Goal: Transaction & Acquisition: Download file/media

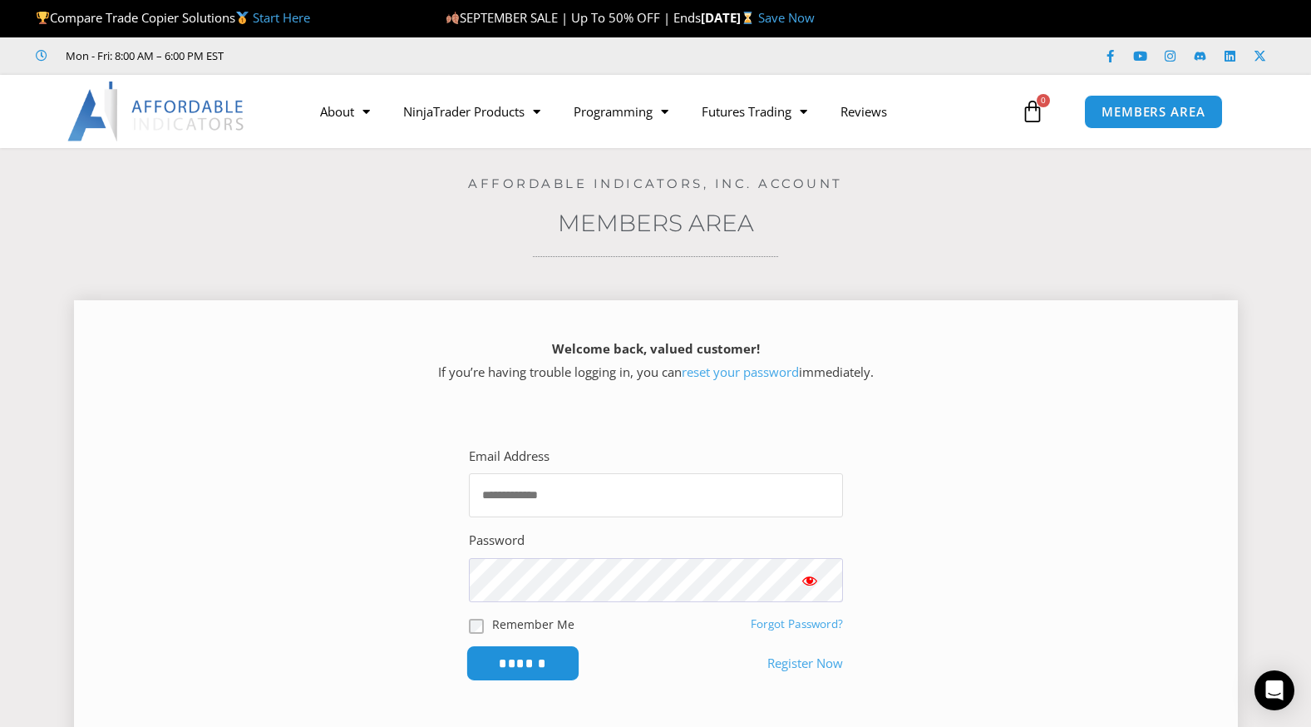
type input "**********"
click at [535, 660] on input "******" at bounding box center [523, 663] width 114 height 36
click at [536, 662] on input "******" at bounding box center [523, 663] width 114 height 36
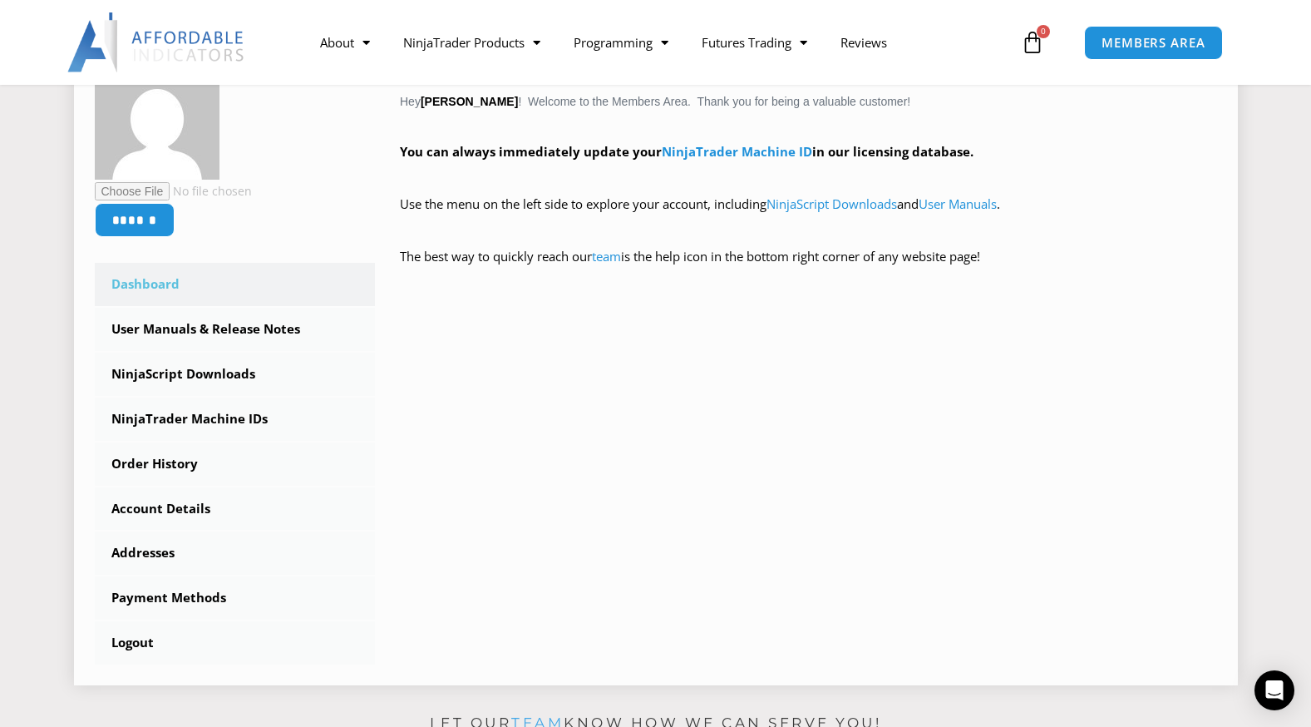
scroll to position [333, 0]
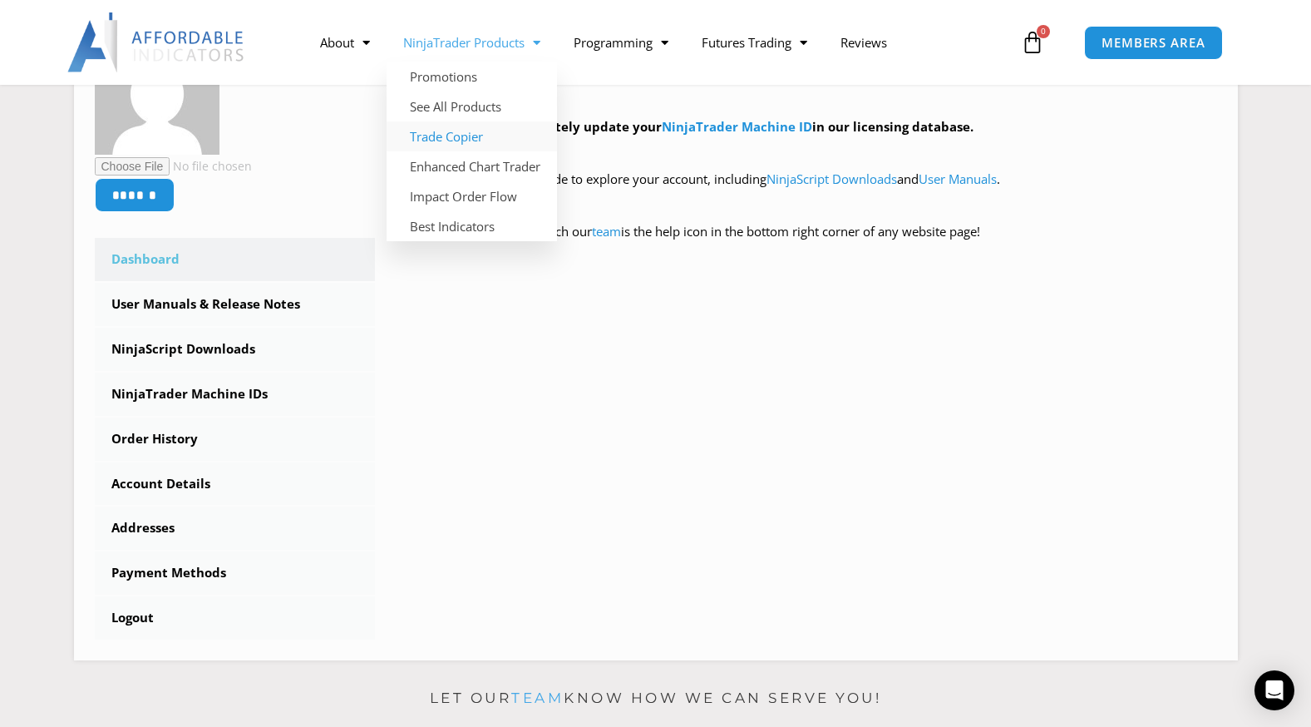
click at [470, 135] on link "Trade Copier" at bounding box center [472, 136] width 170 height 30
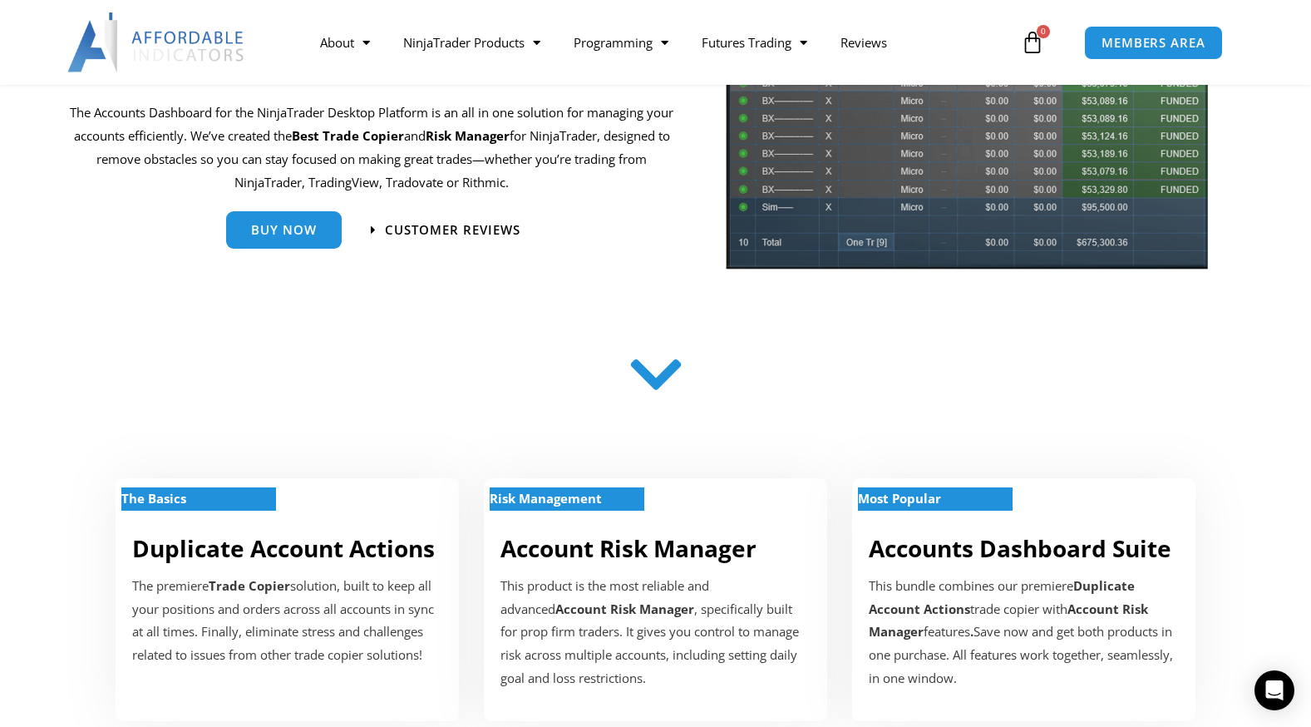
scroll to position [249, 0]
click at [643, 379] on icon at bounding box center [655, 374] width 59 height 59
click at [654, 395] on icon at bounding box center [655, 374] width 59 height 59
click at [653, 395] on icon at bounding box center [655, 374] width 59 height 59
click at [656, 379] on icon at bounding box center [655, 374] width 59 height 59
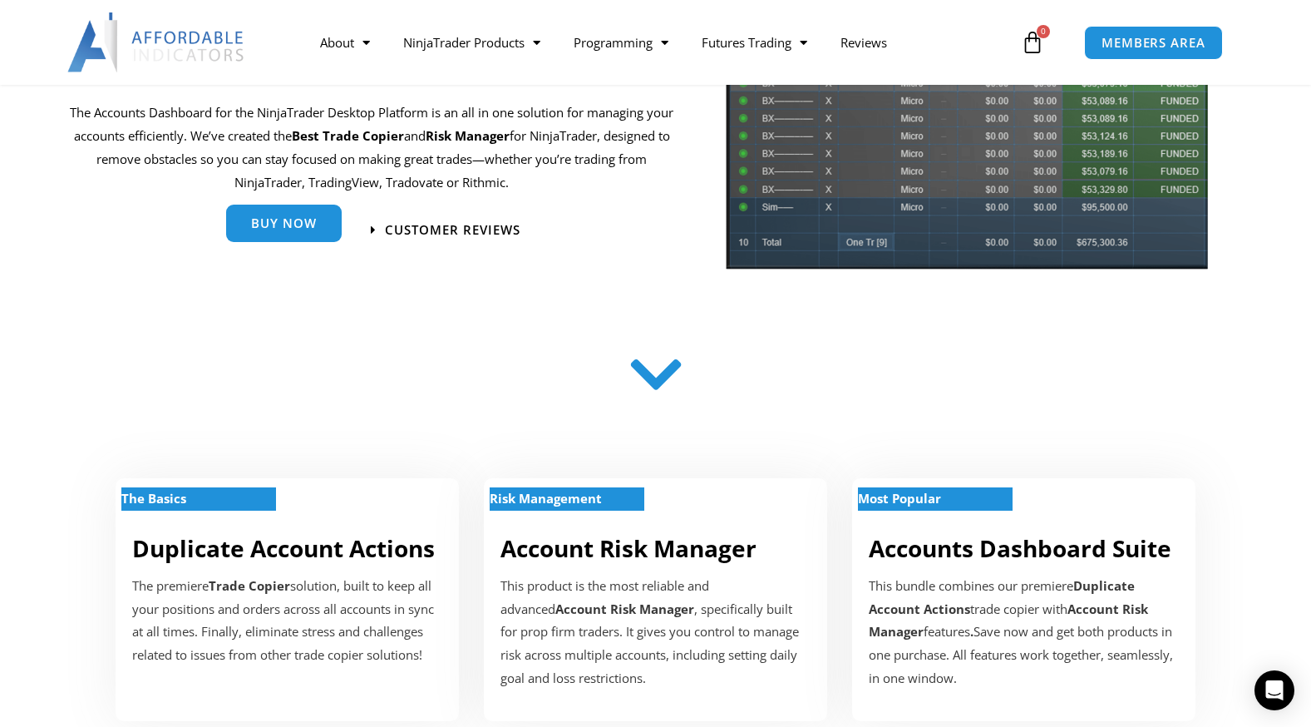
click at [313, 244] on div "Buy Now" at bounding box center [284, 229] width 116 height 37
click at [291, 224] on span "Buy Now" at bounding box center [284, 223] width 66 height 12
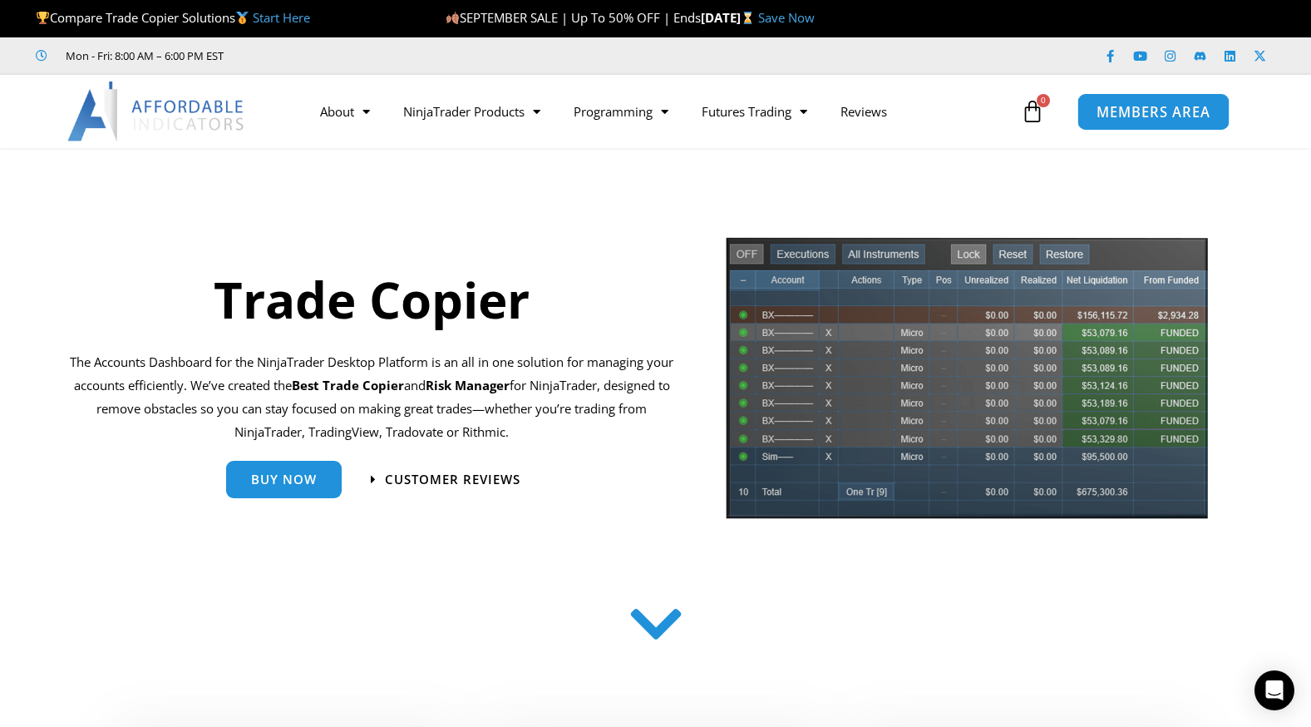
click at [1132, 111] on span "MEMBERS AREA" at bounding box center [1154, 112] width 114 height 14
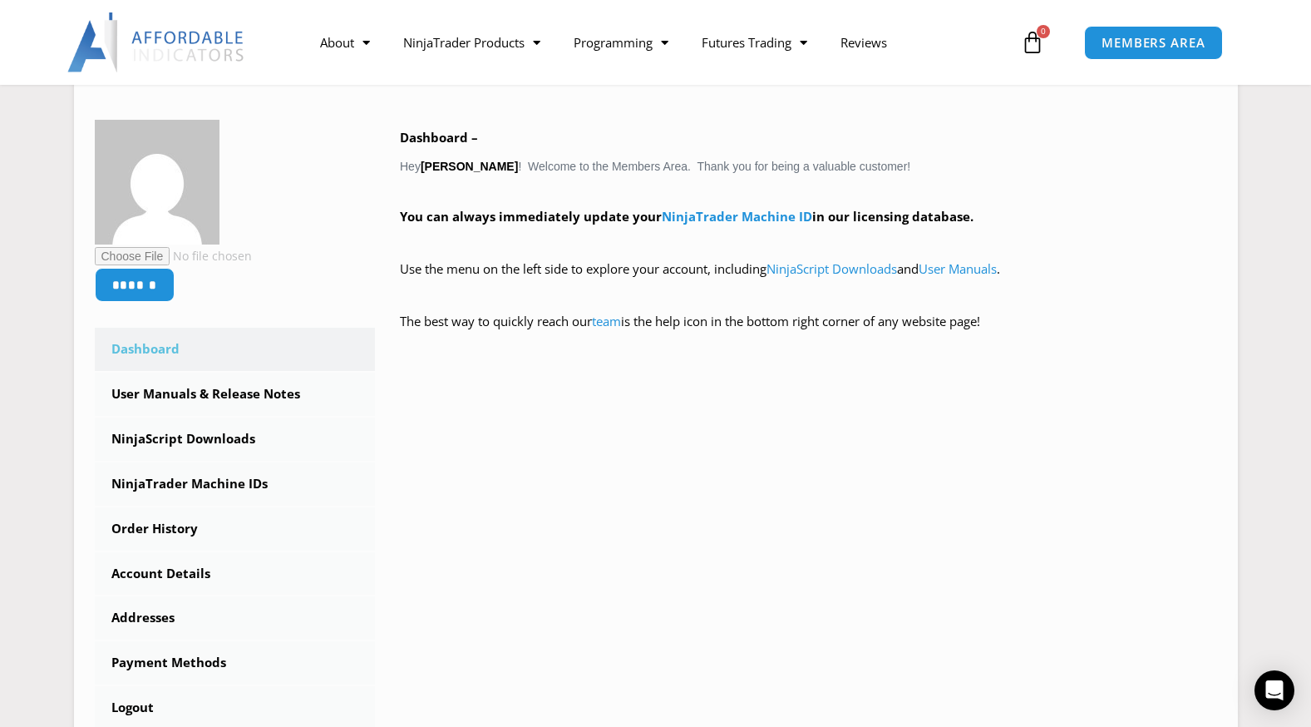
scroll to position [333, 0]
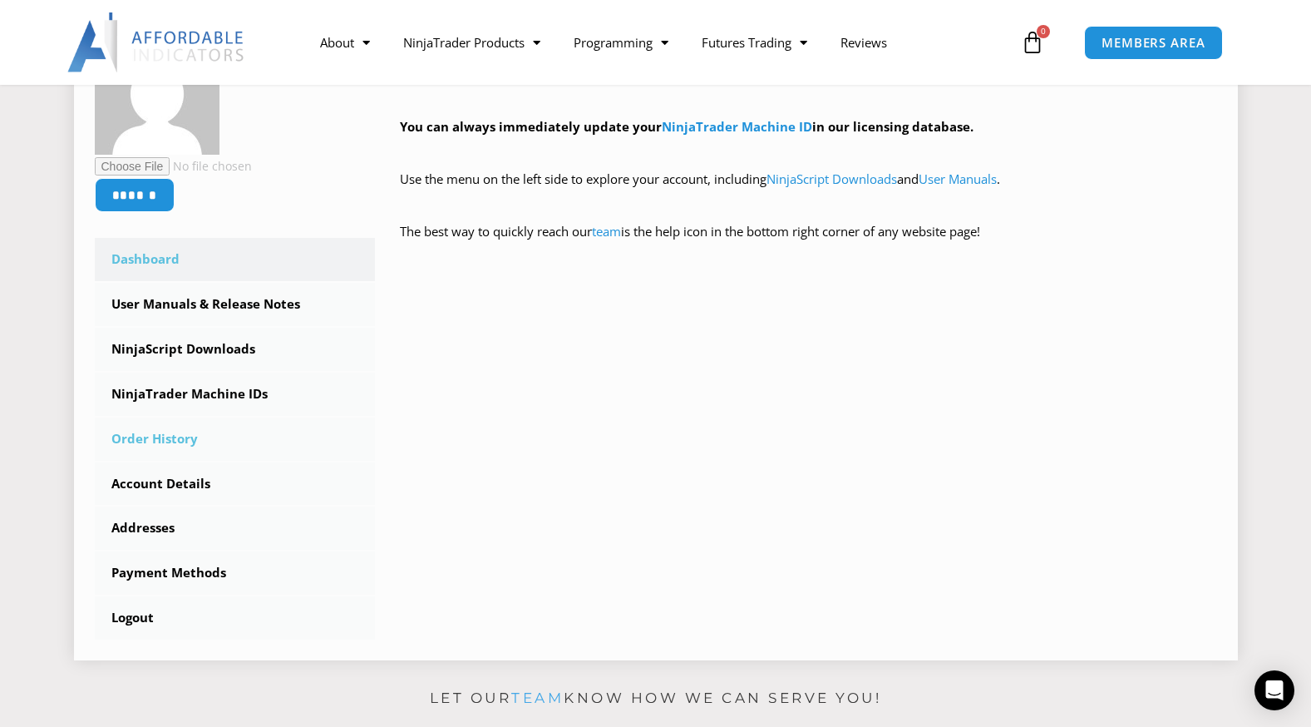
click at [167, 434] on link "Order History" at bounding box center [235, 438] width 281 height 43
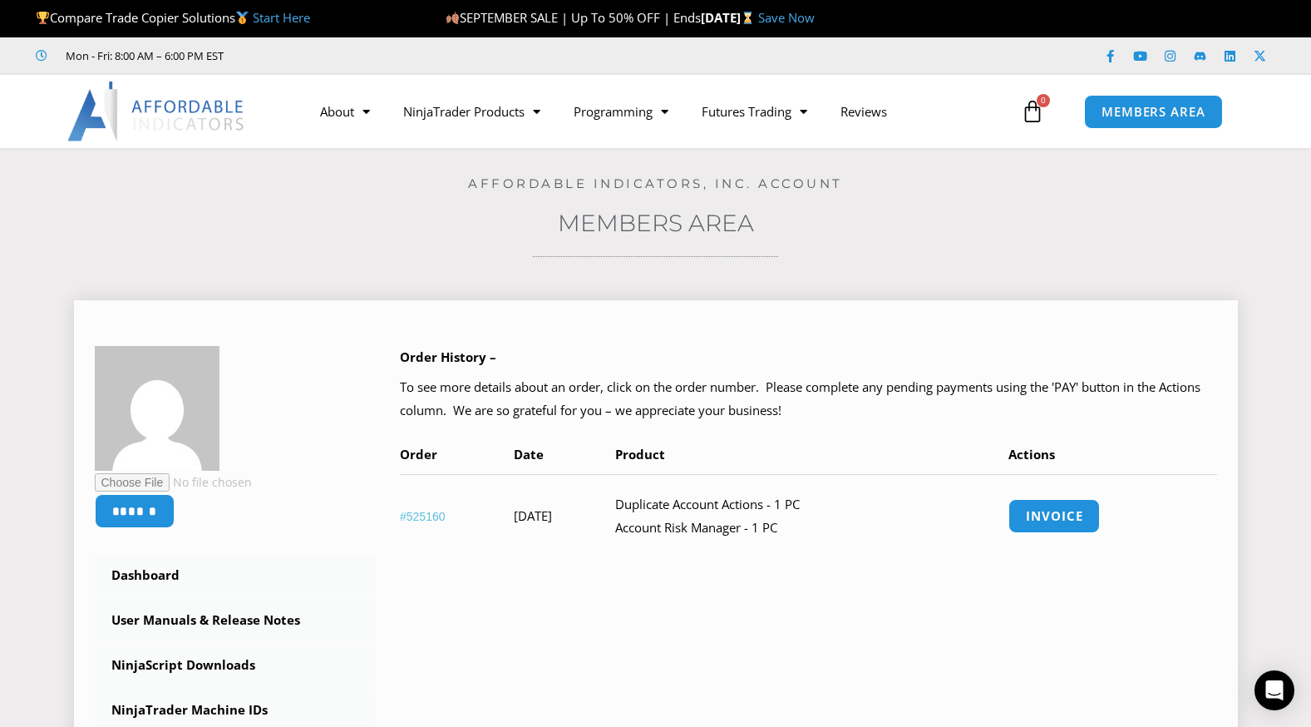
scroll to position [166, 0]
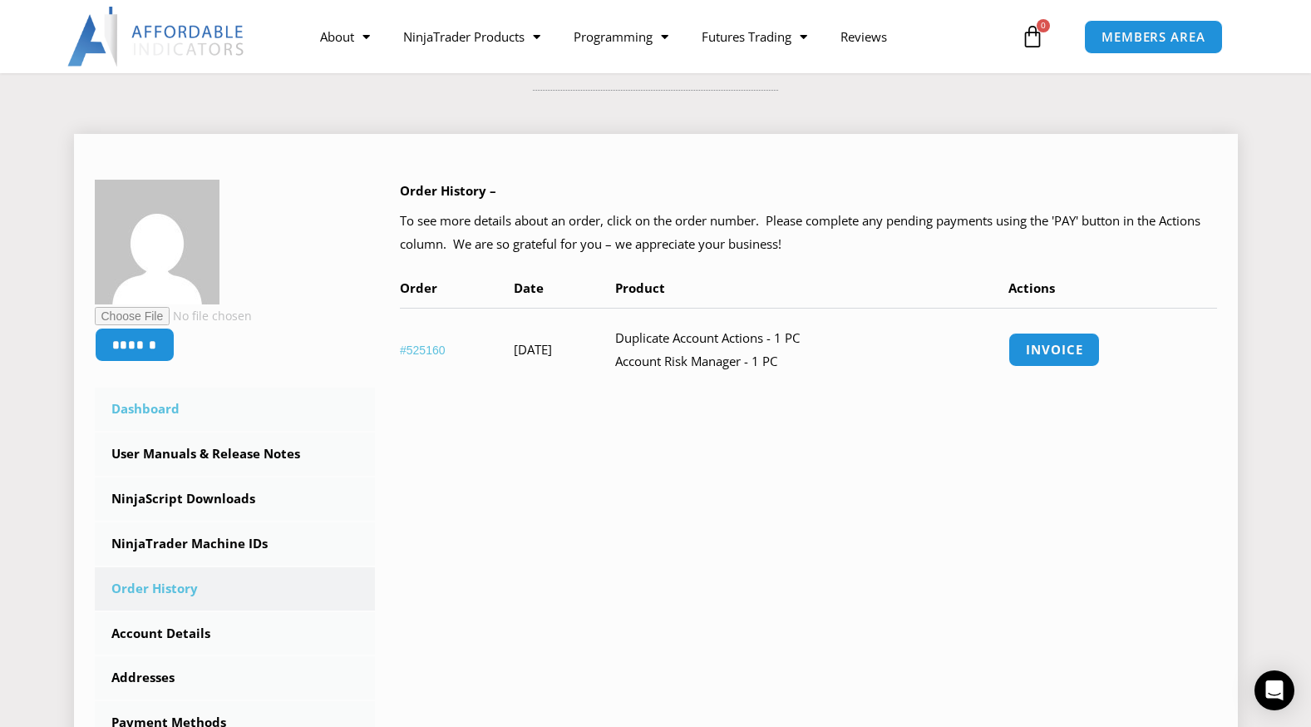
click at [163, 409] on link "Dashboard" at bounding box center [235, 408] width 281 height 43
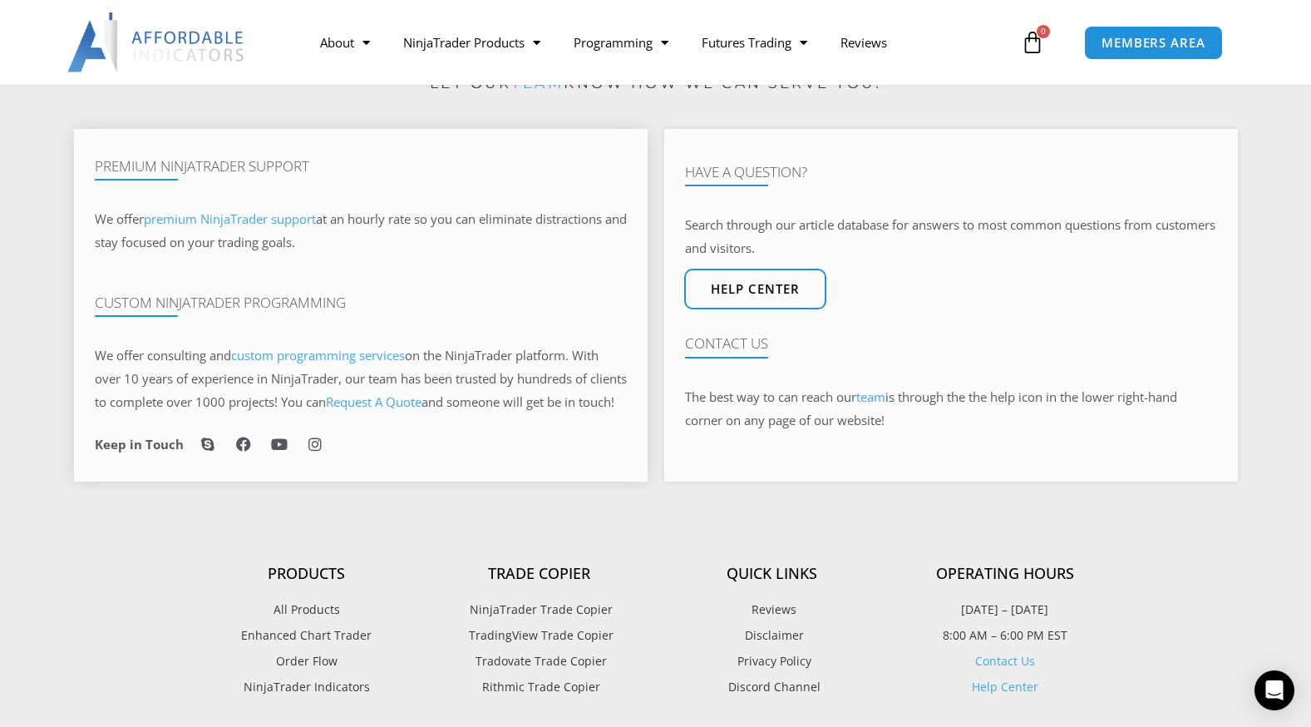
scroll to position [1081, 0]
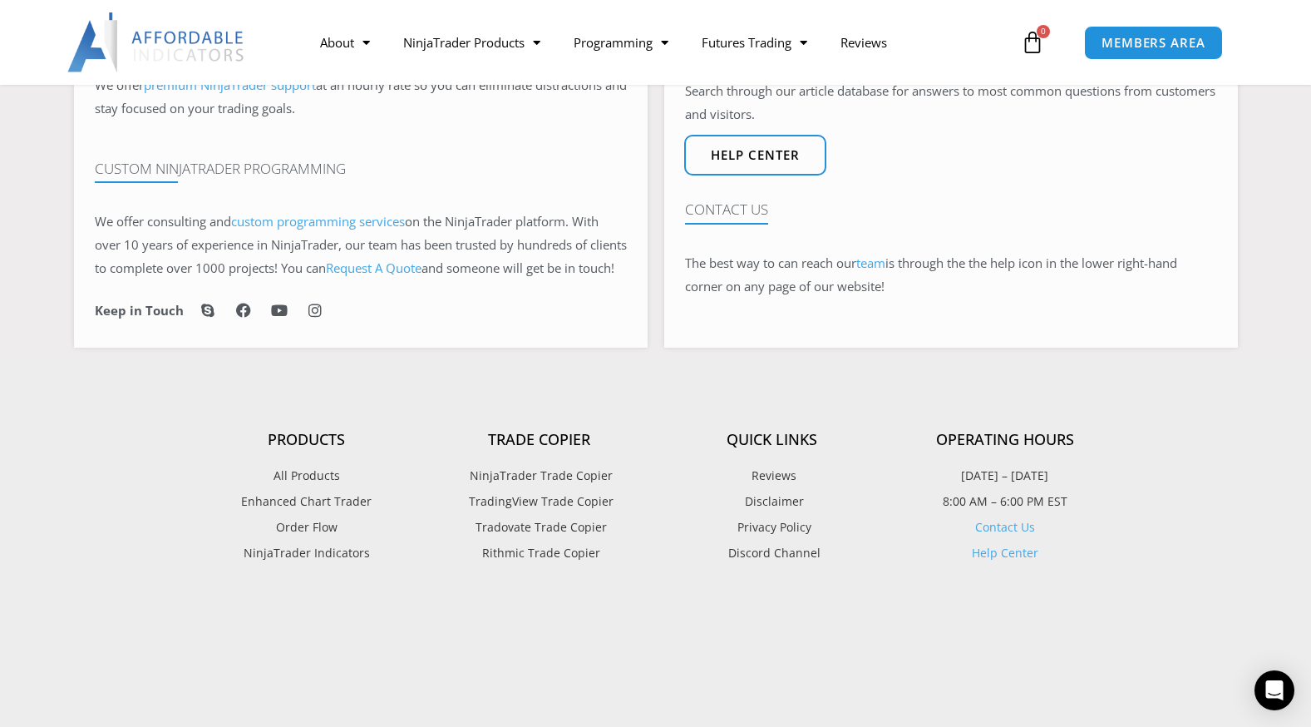
click at [540, 486] on span "NinjaTrader Trade Copier" at bounding box center [539, 476] width 147 height 22
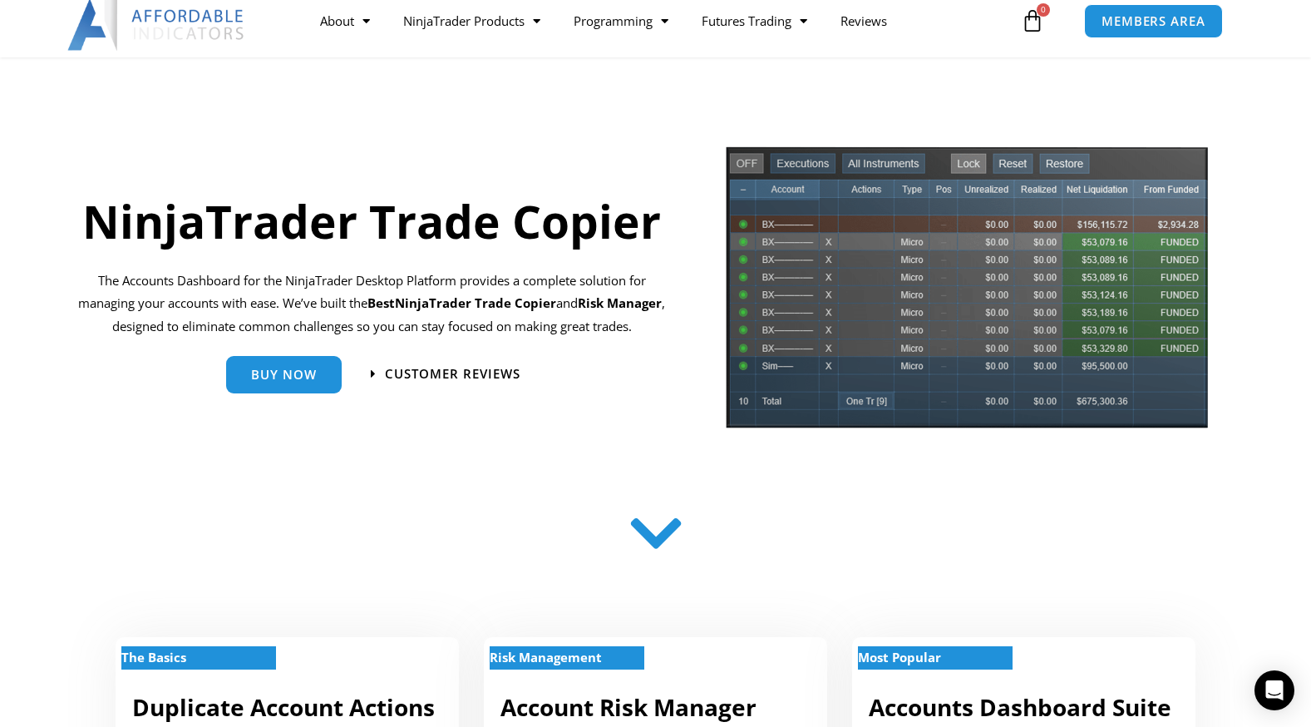
scroll to position [166, 0]
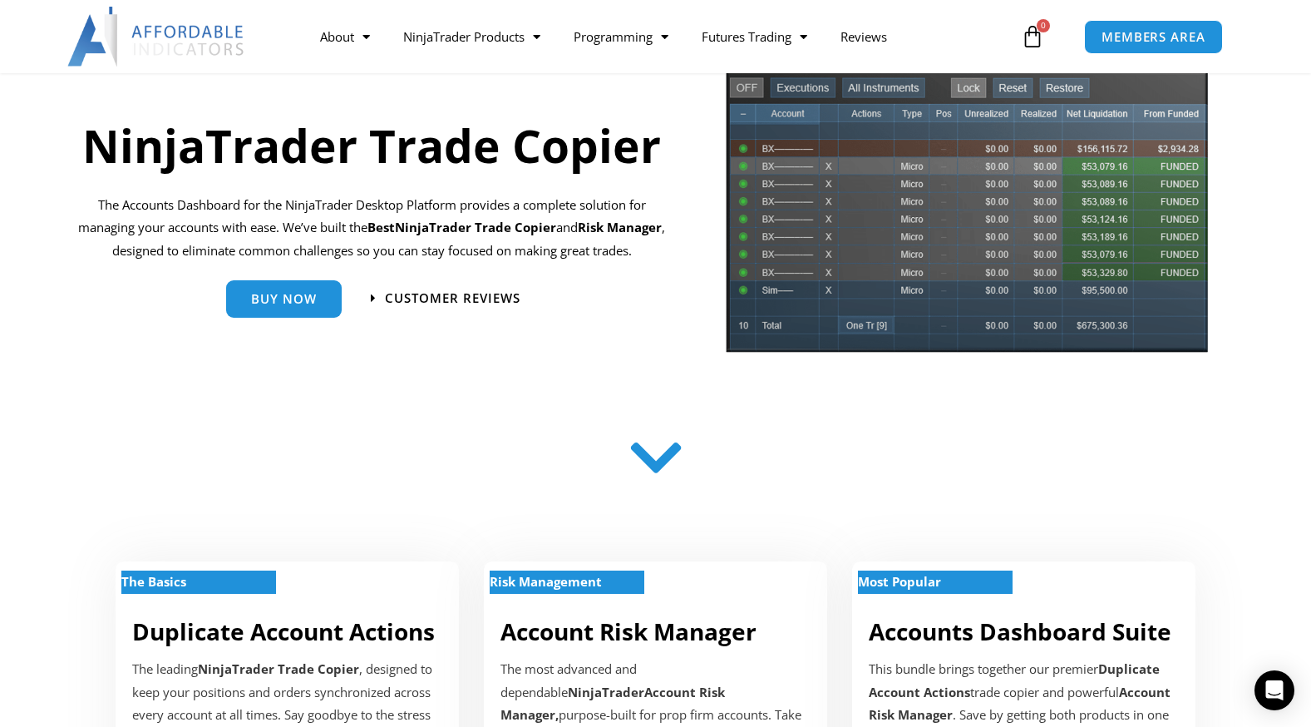
click at [655, 465] on icon at bounding box center [655, 457] width 59 height 59
click at [653, 466] on icon at bounding box center [655, 457] width 59 height 59
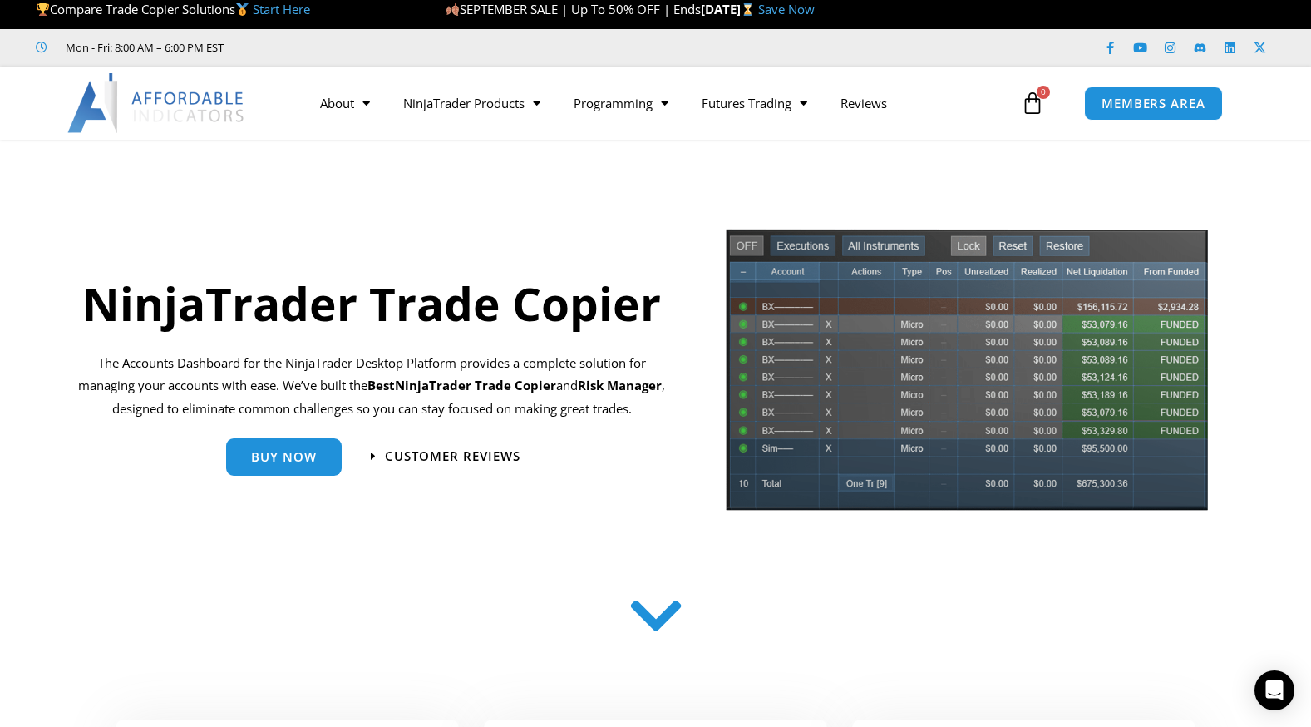
scroll to position [0, 0]
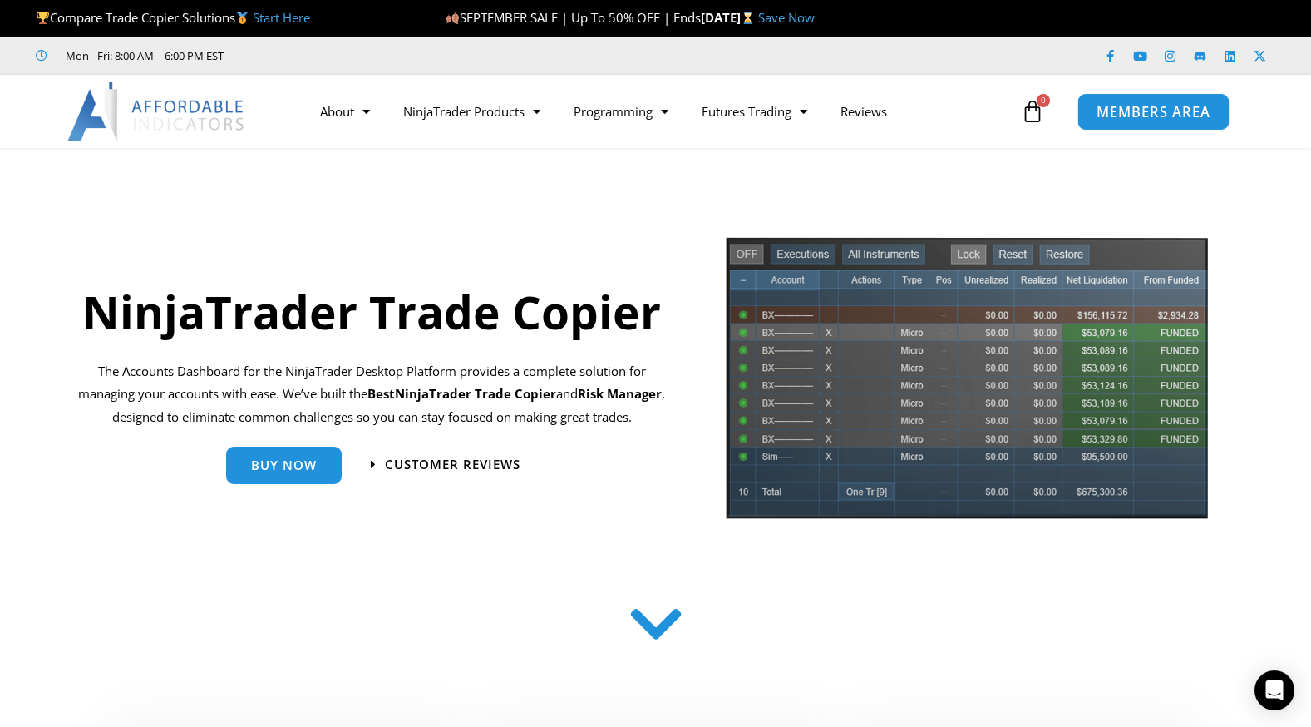
click at [1128, 110] on span "MEMBERS AREA" at bounding box center [1154, 112] width 114 height 14
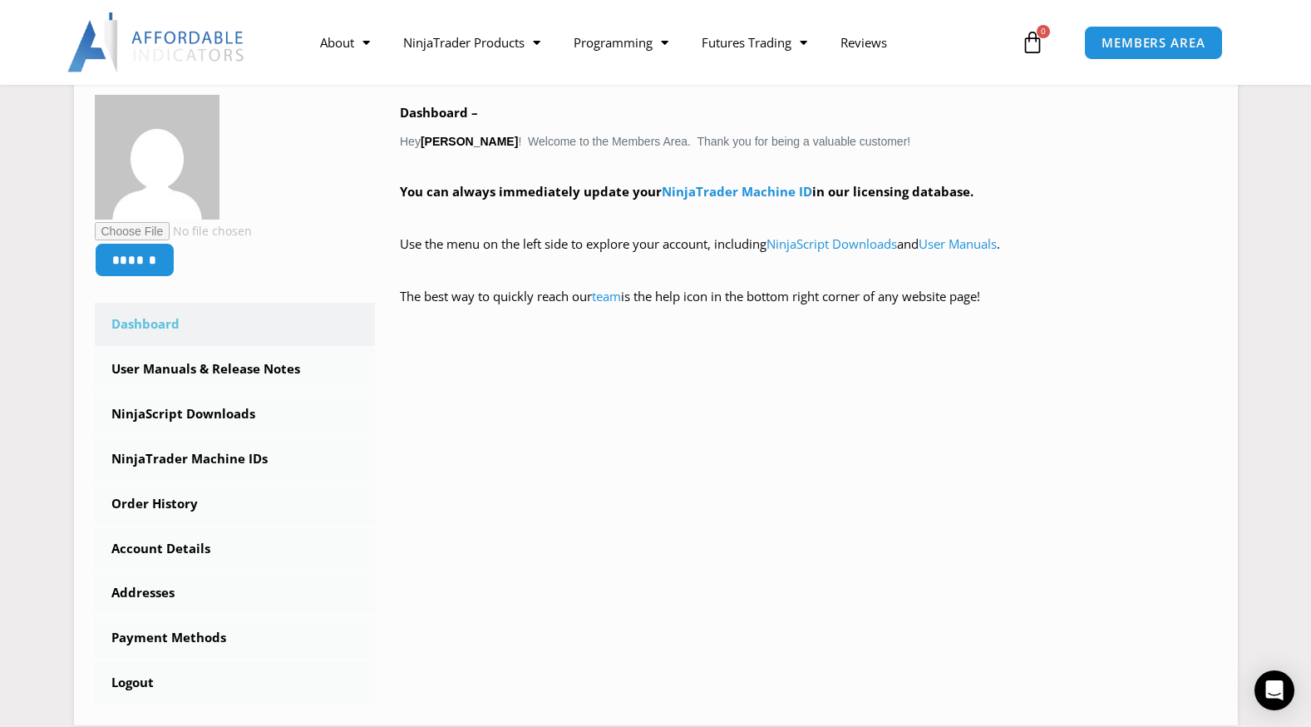
scroll to position [333, 0]
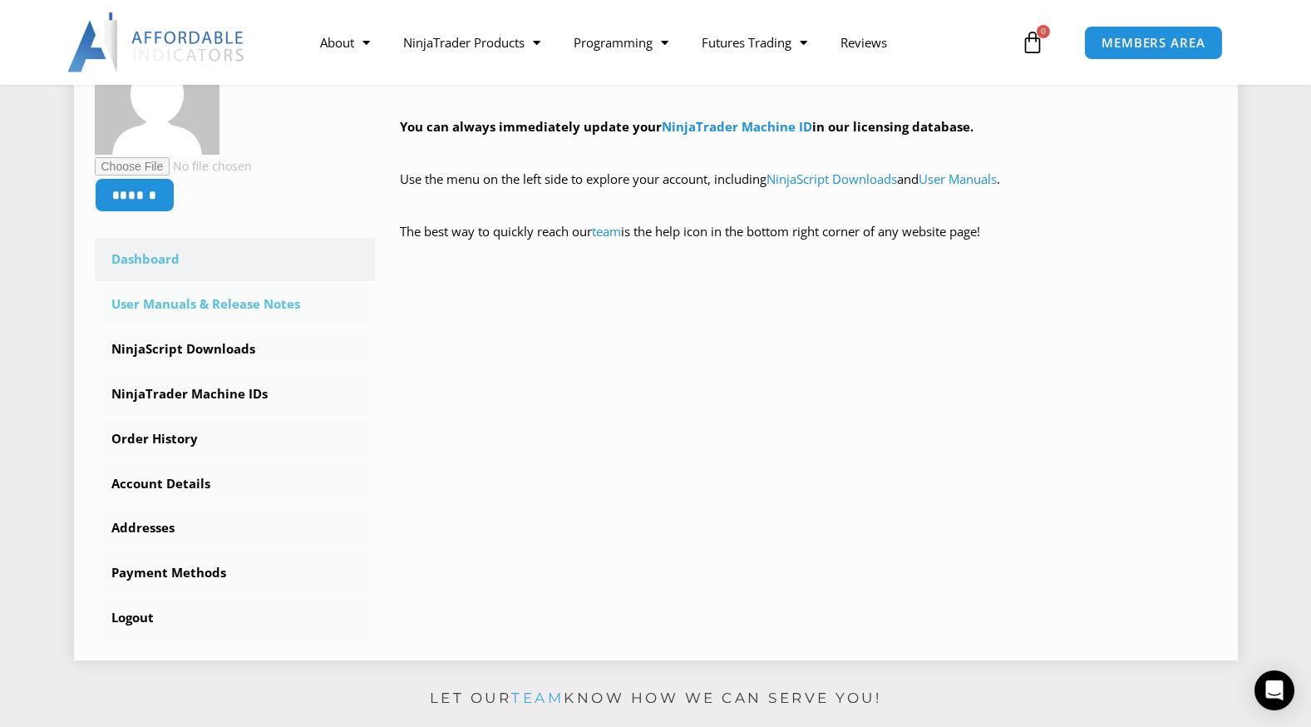
click at [268, 303] on link "User Manuals & Release Notes" at bounding box center [235, 304] width 281 height 43
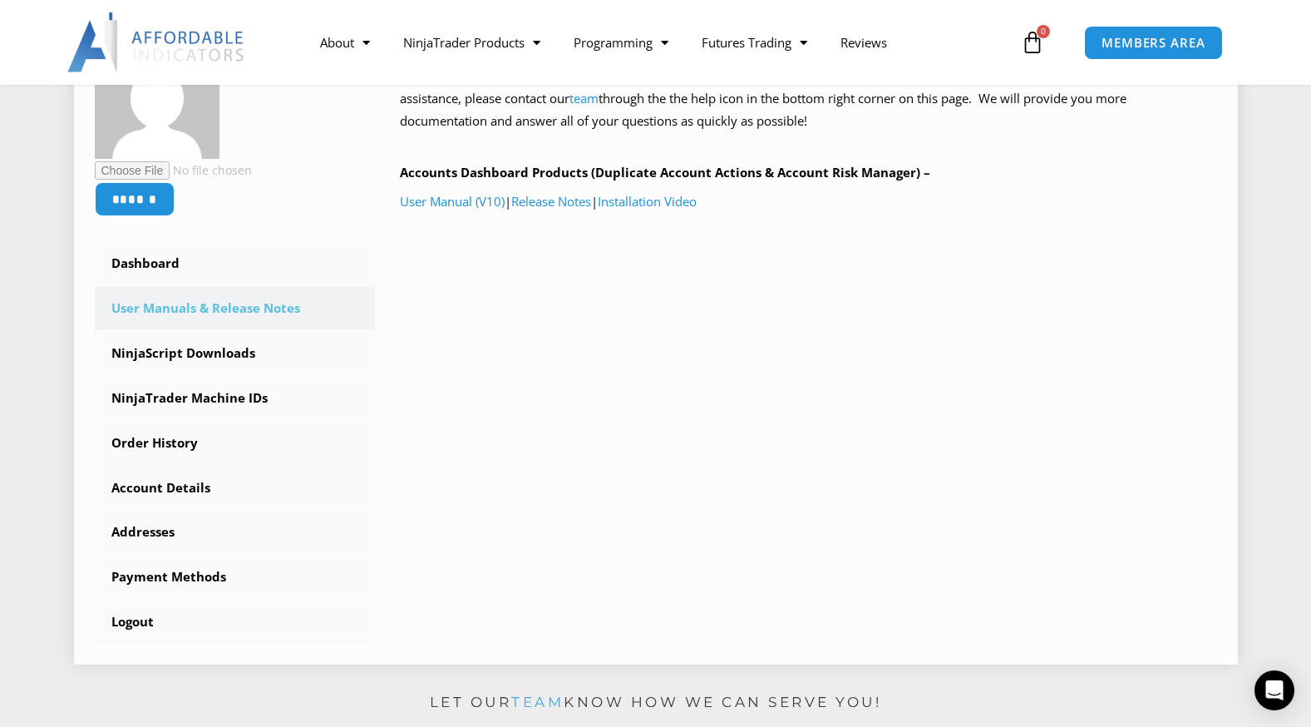
scroll to position [333, 0]
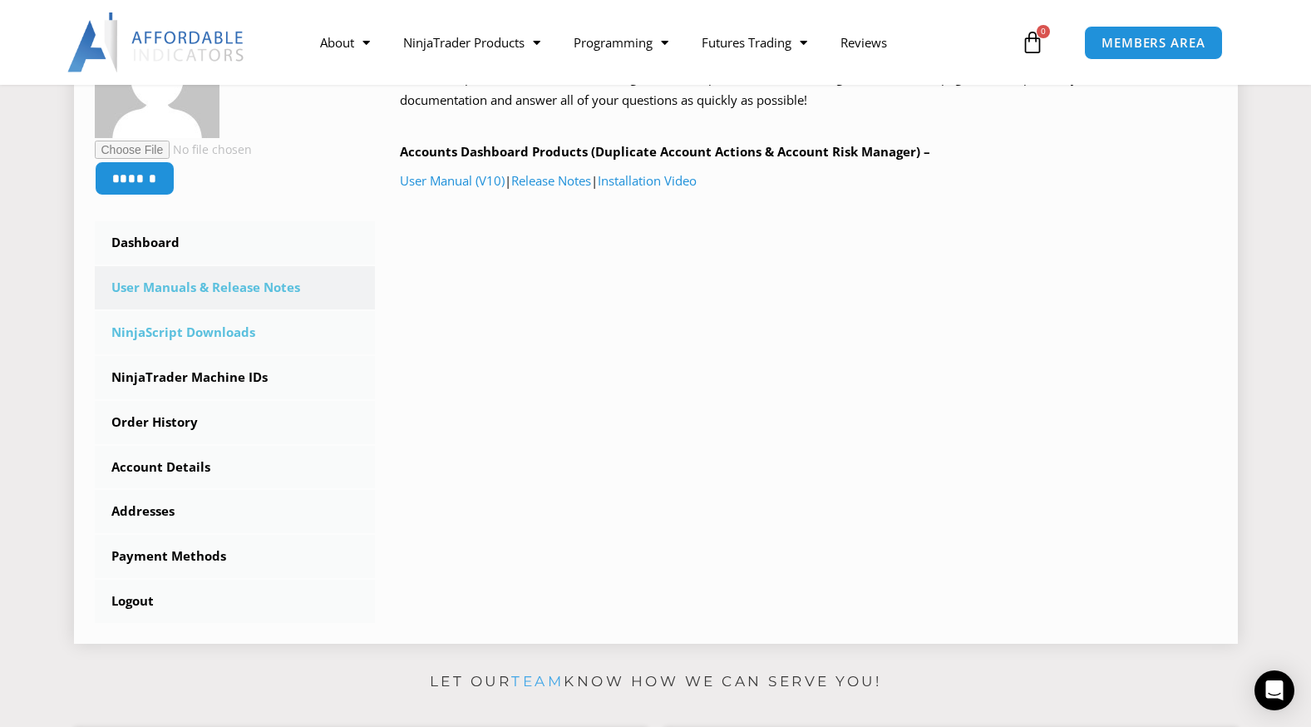
click at [234, 330] on link "NinjaScript Downloads" at bounding box center [235, 332] width 281 height 43
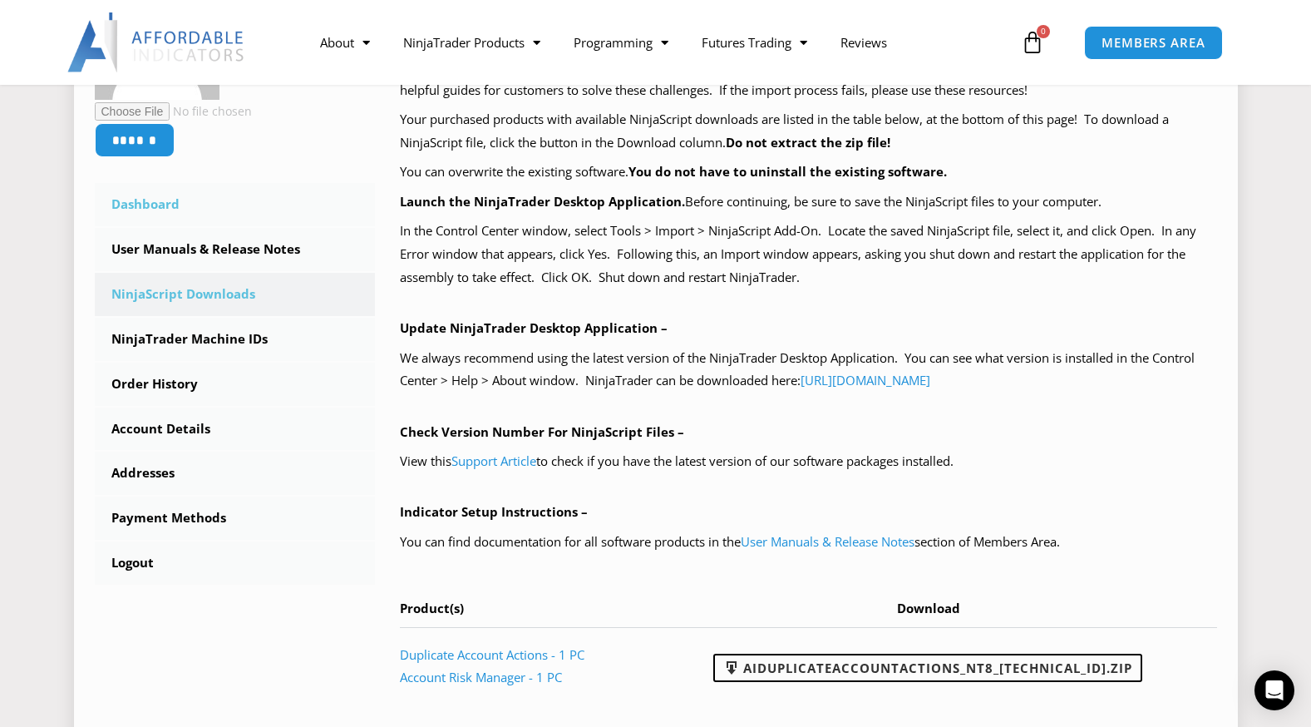
scroll to position [416, 0]
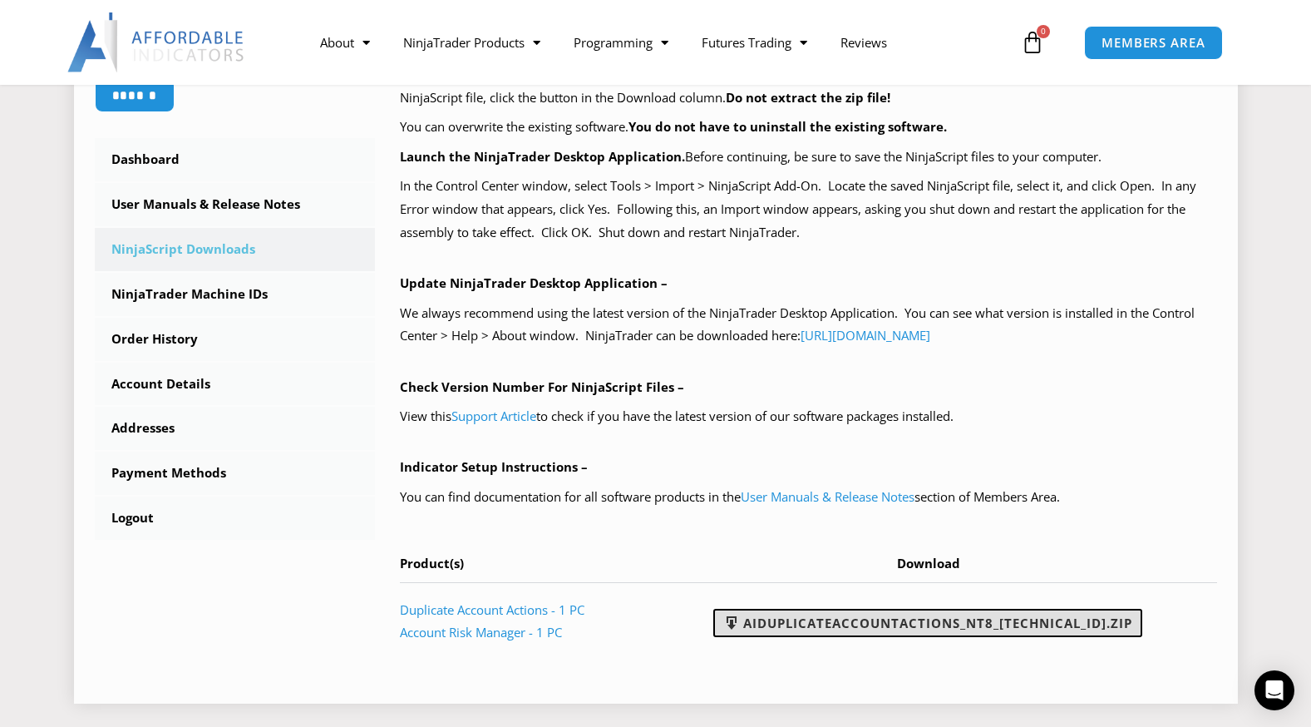
click at [889, 619] on link "AIDuplicateAccountActions_NT8_[TECHNICAL_ID].zip" at bounding box center [927, 623] width 429 height 28
